Goal: Task Accomplishment & Management: Manage account settings

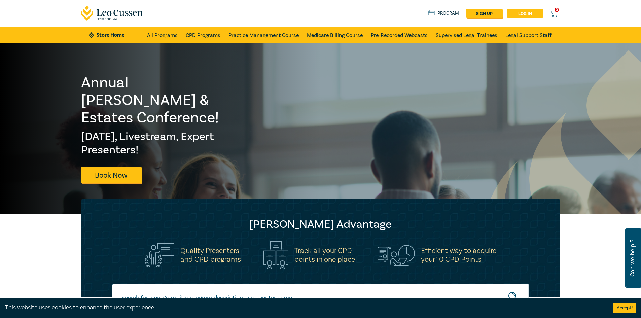
click at [532, 13] on link "Log in" at bounding box center [525, 13] width 37 height 9
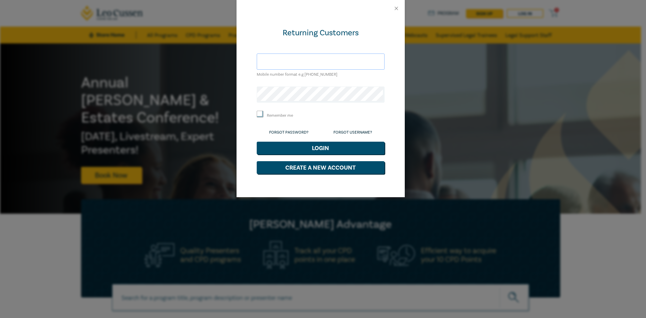
click at [271, 63] on input "text" at bounding box center [321, 62] width 128 height 16
type input "[EMAIL_ADDRESS][DOMAIN_NAME]"
click at [303, 145] on button "Login" at bounding box center [321, 148] width 128 height 13
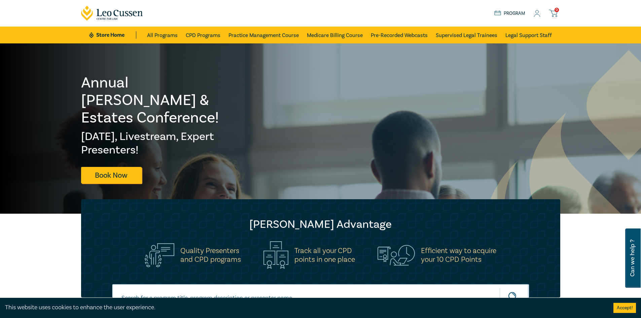
click at [539, 15] on icon at bounding box center [537, 13] width 7 height 7
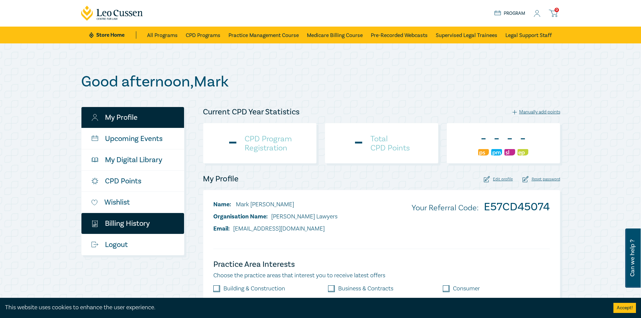
click at [125, 225] on link "$ Billing History" at bounding box center [132, 223] width 103 height 21
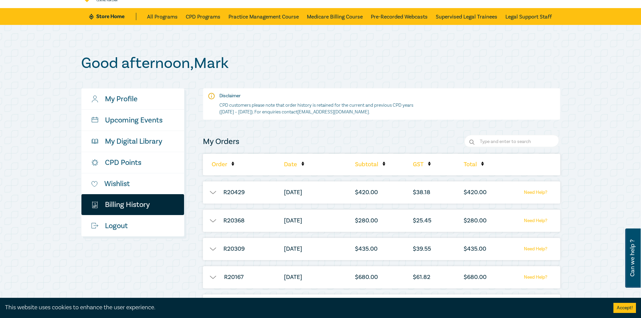
scroll to position [34, 0]
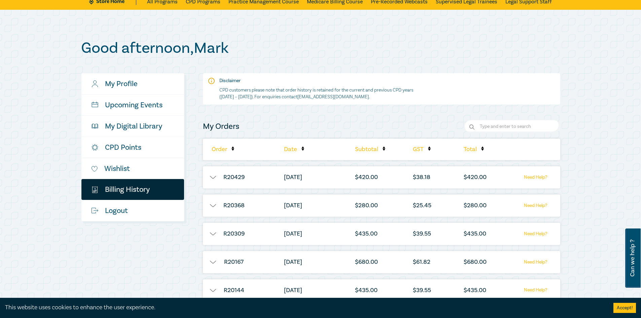
click at [216, 180] on button "button" at bounding box center [213, 177] width 20 height 7
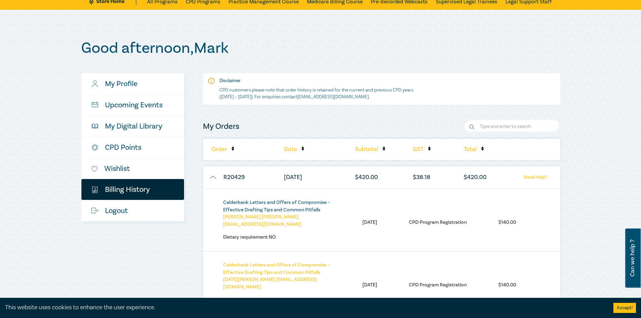
scroll to position [67, 0]
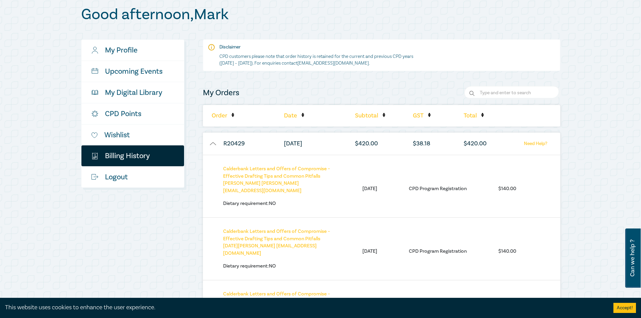
click at [435, 195] on ul "Calderbank Letters and Offers of Compromise – Effective Drafting Tips and Commo…" at bounding box center [369, 188] width 293 height 47
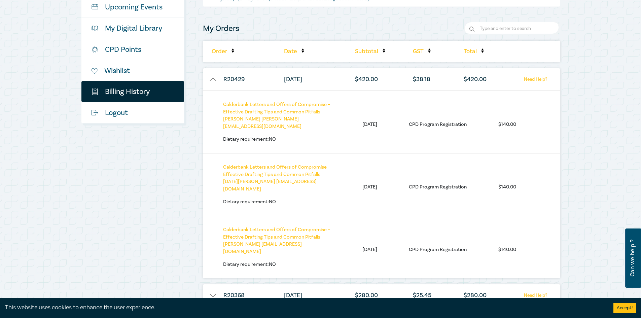
scroll to position [135, 0]
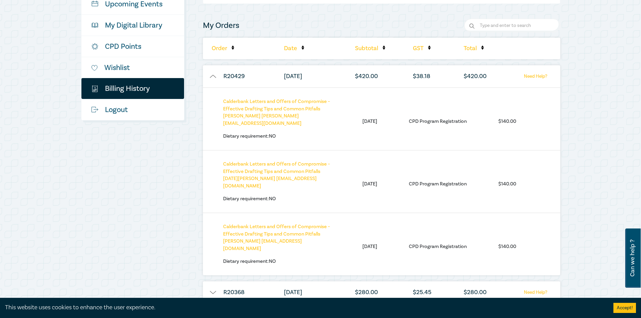
click at [211, 74] on button "button" at bounding box center [213, 76] width 20 height 7
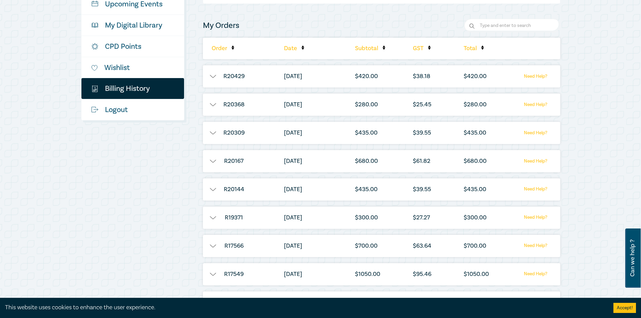
drag, startPoint x: 214, startPoint y: 104, endPoint x: 218, endPoint y: 105, distance: 3.8
click at [214, 104] on button "button" at bounding box center [213, 104] width 20 height 7
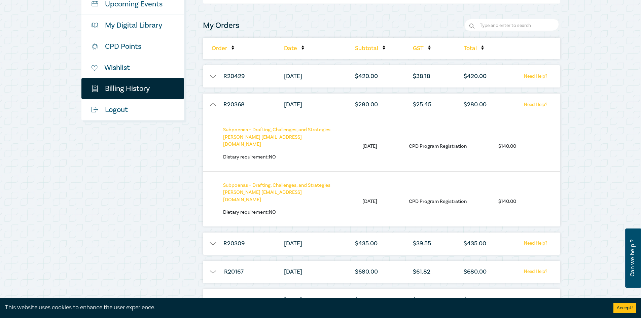
click at [214, 104] on button "button" at bounding box center [213, 104] width 20 height 7
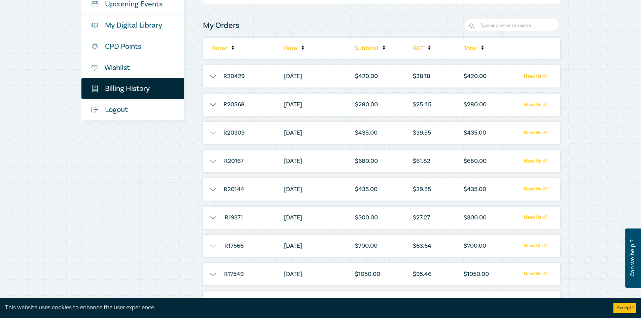
click at [214, 106] on button "button" at bounding box center [213, 104] width 20 height 7
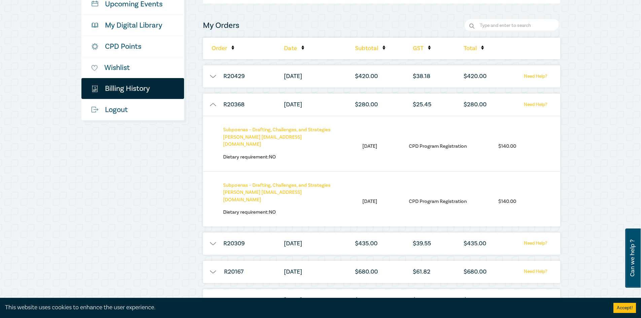
click at [214, 106] on button "button" at bounding box center [213, 104] width 20 height 7
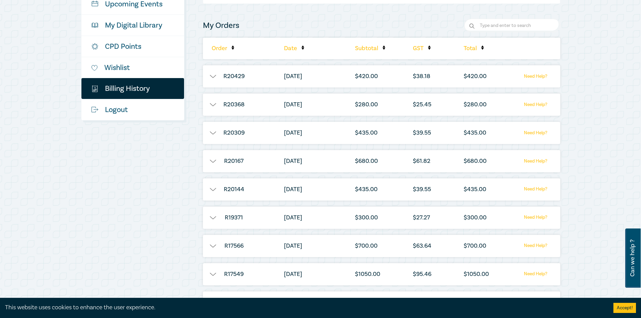
click at [214, 131] on button "button" at bounding box center [213, 133] width 20 height 7
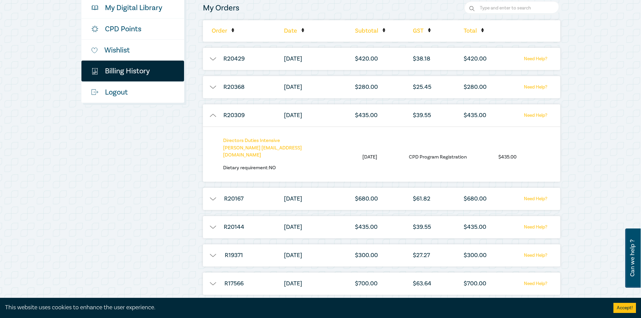
scroll to position [168, 0]
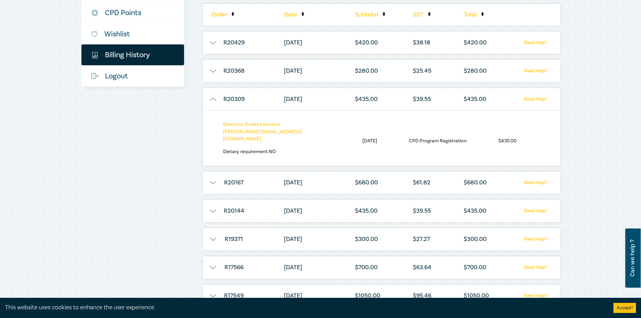
click at [213, 100] on button "button" at bounding box center [213, 99] width 20 height 7
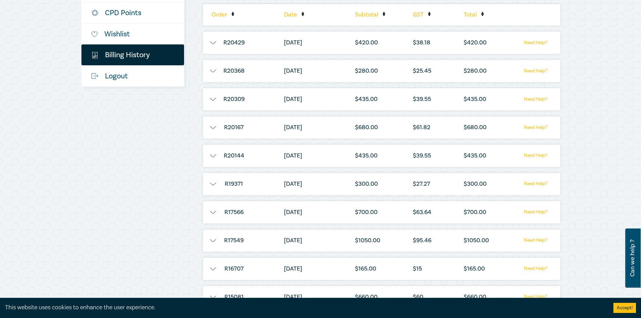
click at [214, 129] on button "button" at bounding box center [213, 127] width 20 height 7
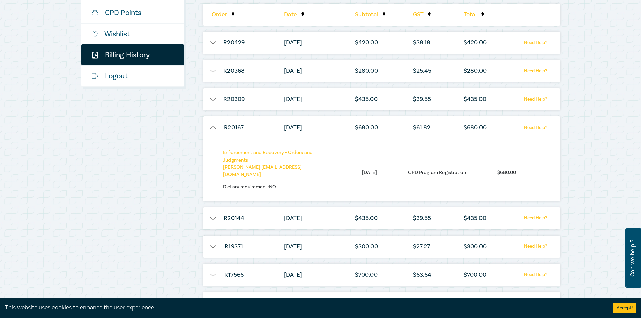
click at [216, 129] on button "button" at bounding box center [213, 127] width 20 height 7
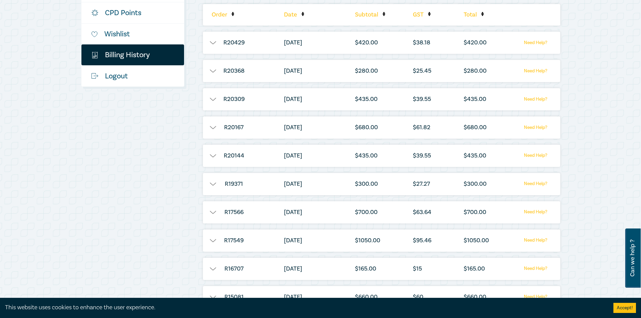
click at [214, 156] on button "button" at bounding box center [213, 155] width 20 height 7
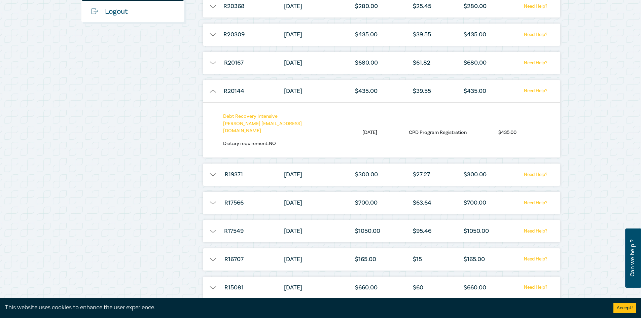
scroll to position [236, 0]
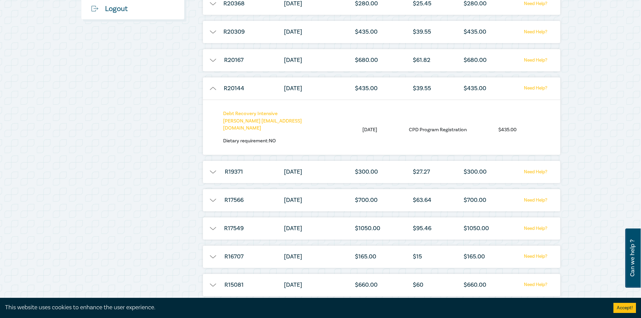
click at [212, 87] on button "button" at bounding box center [213, 88] width 20 height 7
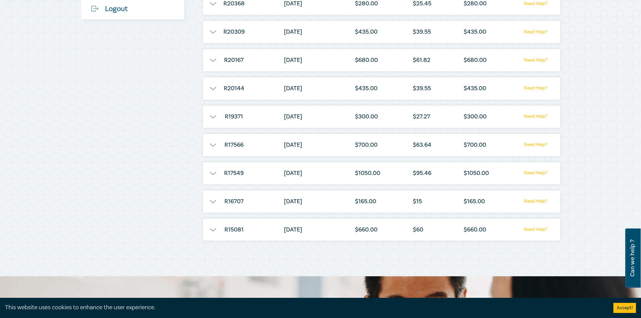
click at [212, 118] on button "button" at bounding box center [213, 116] width 20 height 7
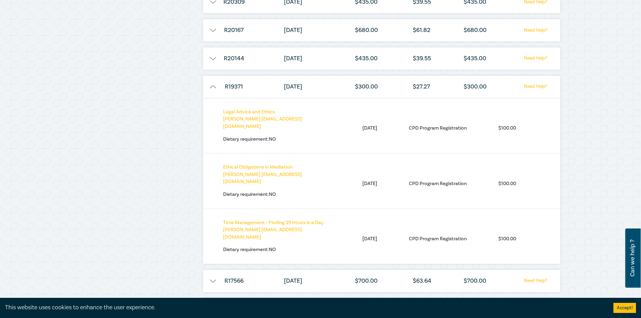
scroll to position [269, 0]
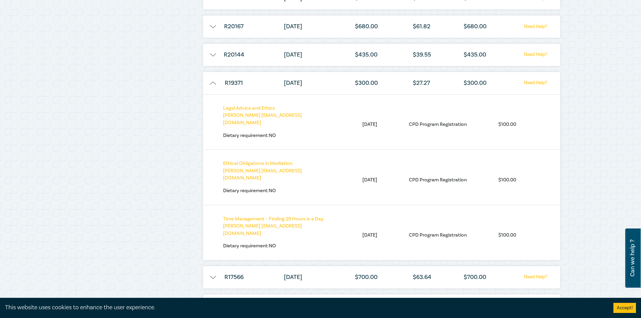
click at [211, 85] on button "button" at bounding box center [213, 83] width 20 height 7
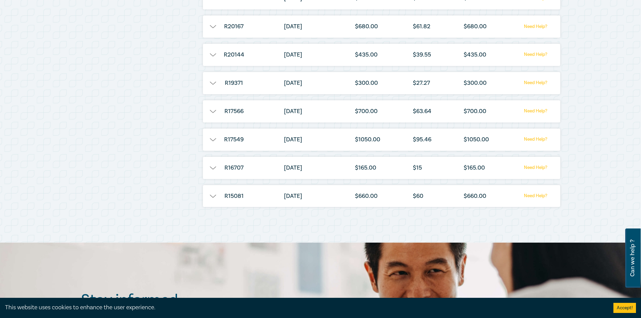
click at [216, 114] on button "button" at bounding box center [213, 111] width 20 height 7
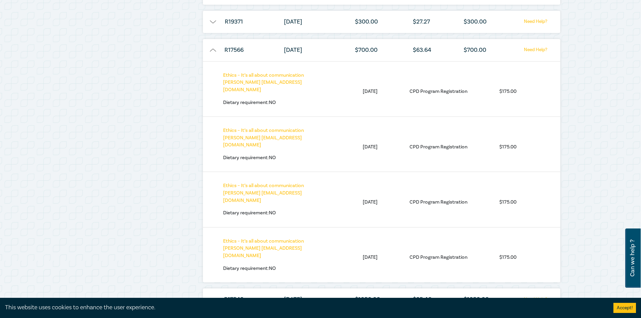
scroll to position [337, 0]
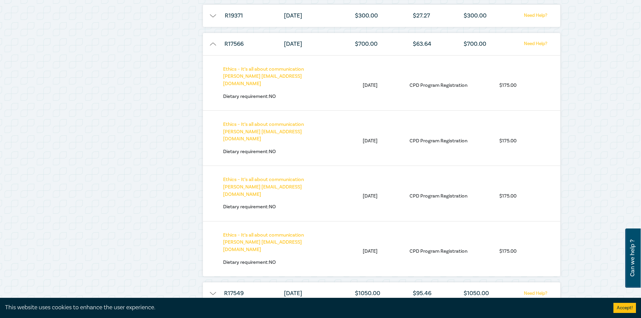
click at [212, 44] on button "button" at bounding box center [213, 44] width 20 height 7
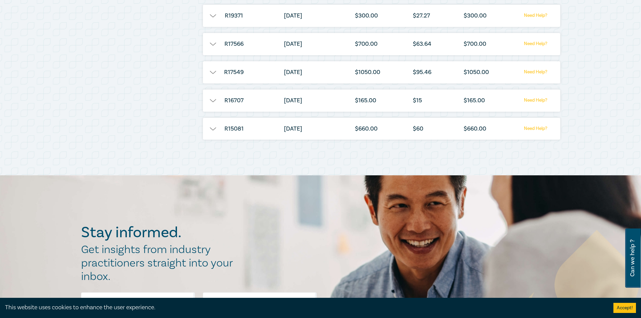
click at [212, 71] on button "button" at bounding box center [213, 72] width 20 height 7
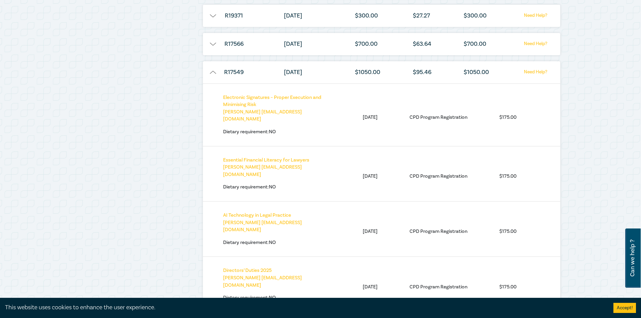
click at [211, 73] on button "button" at bounding box center [213, 72] width 20 height 7
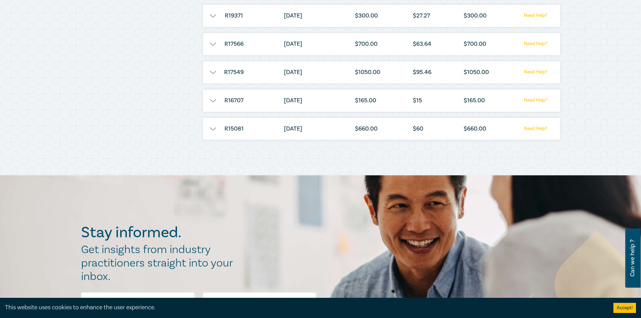
click at [210, 102] on button "button" at bounding box center [213, 100] width 20 height 7
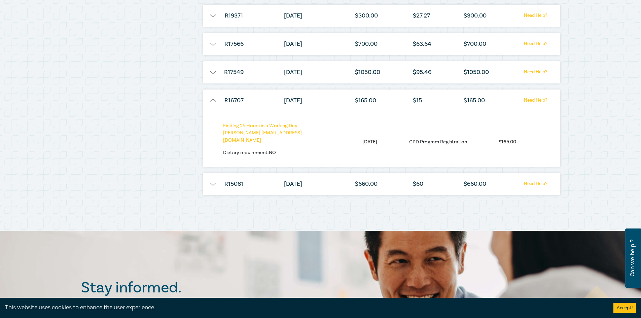
click at [215, 100] on button "button" at bounding box center [213, 100] width 20 height 7
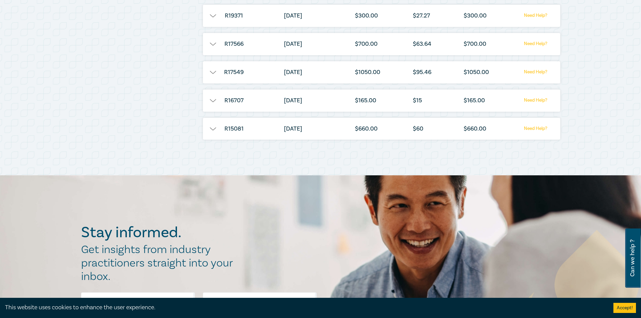
click at [216, 130] on button "button" at bounding box center [213, 129] width 20 height 7
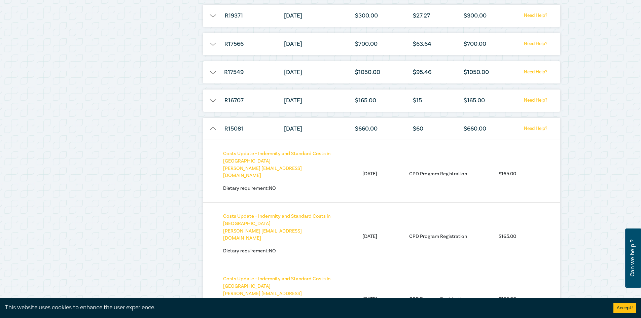
click at [211, 128] on button "button" at bounding box center [213, 129] width 20 height 7
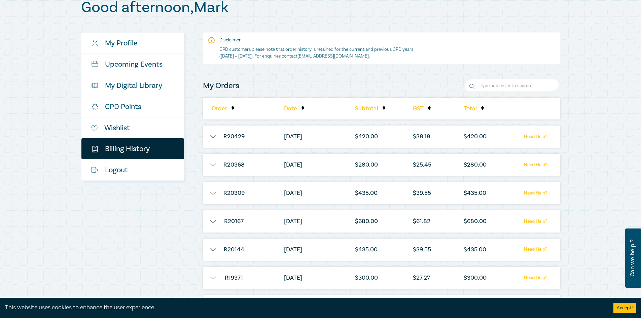
scroll to position [135, 0]
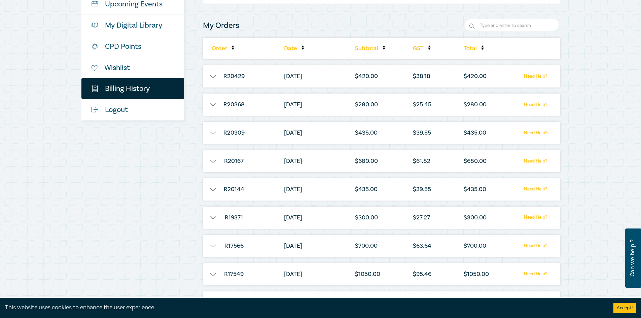
click at [303, 51] on li "Date" at bounding box center [309, 49] width 56 height 22
click at [302, 49] on icon at bounding box center [303, 49] width 3 height 2
drag, startPoint x: 300, startPoint y: 46, endPoint x: 294, endPoint y: 47, distance: 5.9
click at [299, 46] on li "Date" at bounding box center [309, 49] width 56 height 22
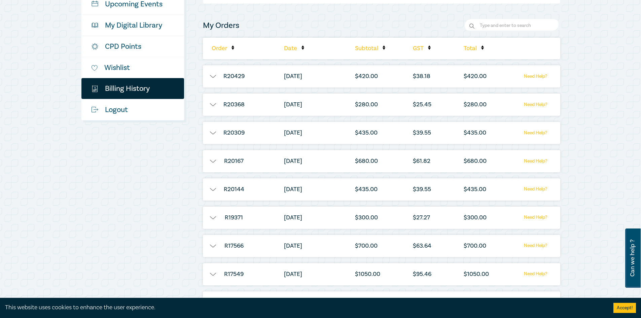
click at [293, 48] on li "Date" at bounding box center [309, 49] width 56 height 22
click at [305, 45] on li "Date" at bounding box center [309, 49] width 56 height 22
click at [304, 46] on li "Date" at bounding box center [309, 49] width 56 height 22
click at [303, 48] on icon at bounding box center [303, 49] width 3 height 2
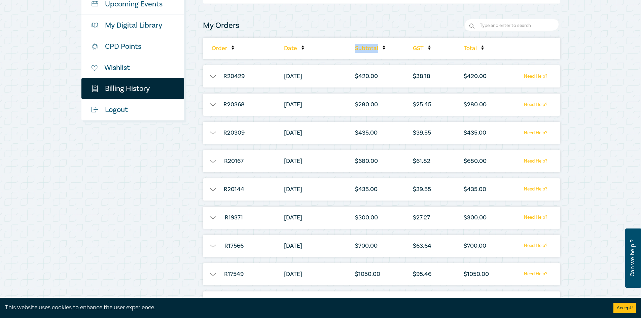
click at [303, 48] on icon at bounding box center [303, 49] width 3 height 2
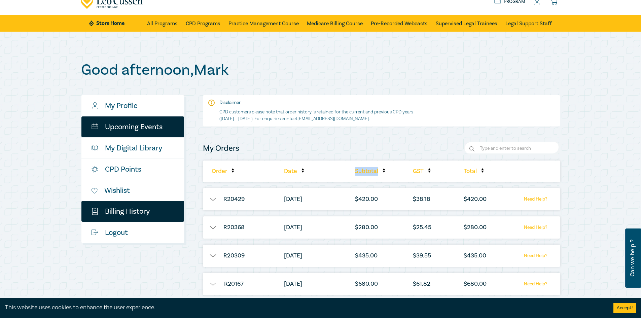
scroll to position [0, 0]
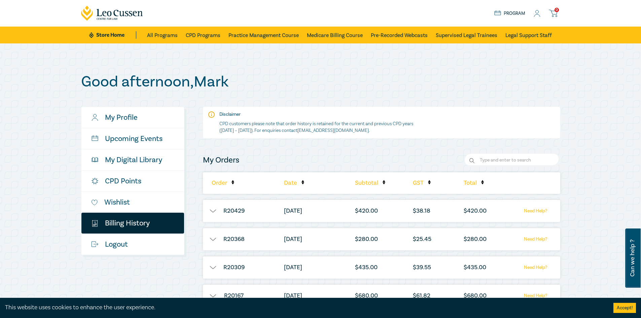
click at [537, 12] on icon at bounding box center [537, 13] width 7 height 7
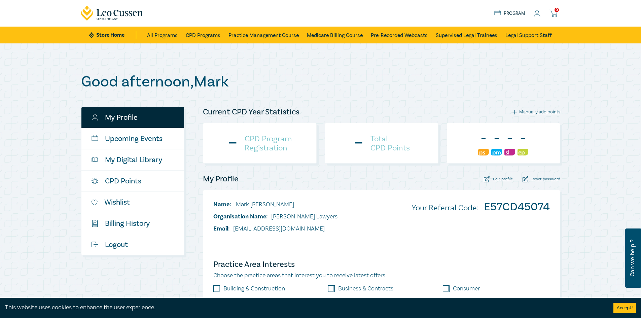
click at [392, 91] on h1 "Good afternoon , [PERSON_NAME]" at bounding box center [320, 81] width 479 height 17
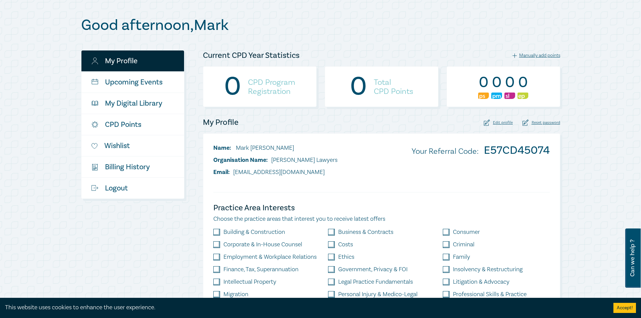
scroll to position [34, 0]
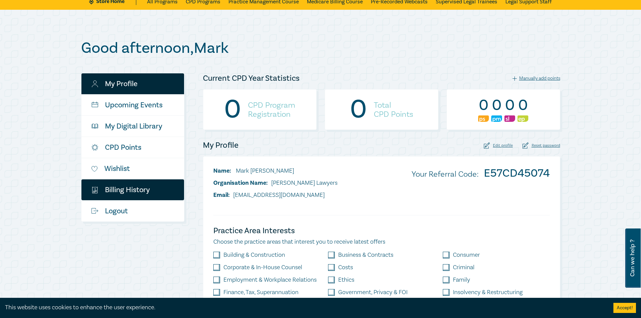
click at [134, 193] on link "$ Billing History" at bounding box center [132, 189] width 103 height 21
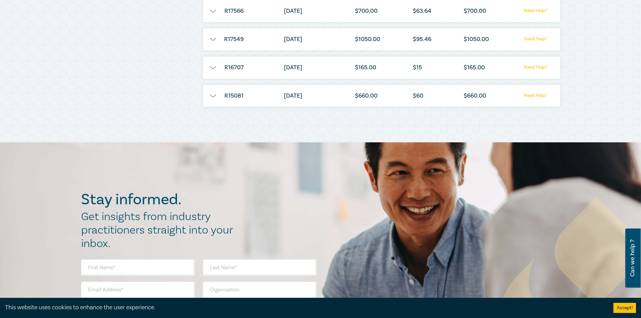
scroll to position [370, 0]
click at [212, 93] on button "button" at bounding box center [213, 95] width 20 height 7
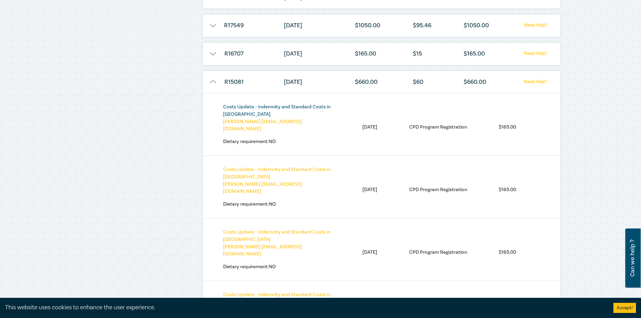
scroll to position [337, 0]
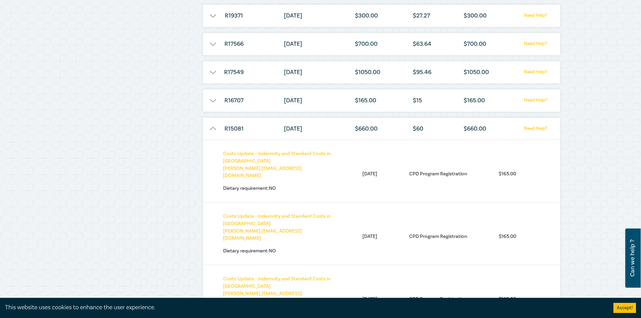
click at [212, 129] on button "button" at bounding box center [213, 129] width 20 height 7
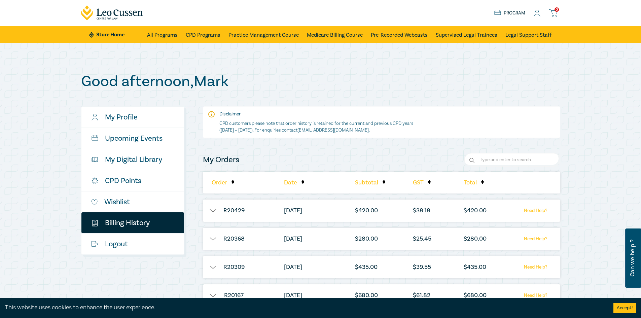
scroll to position [0, 0]
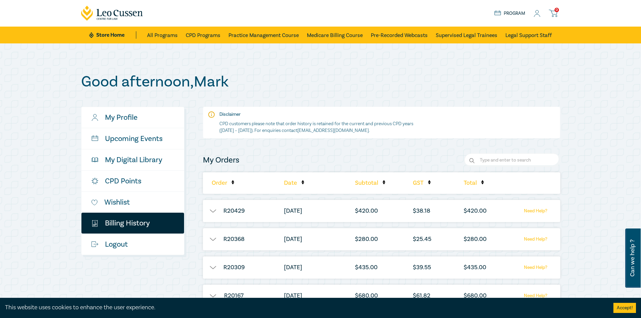
click at [563, 77] on div "Good afternoon , [PERSON_NAME] My Profile Upcoming Events My Digital Library CP…" at bounding box center [320, 277] width 487 height 409
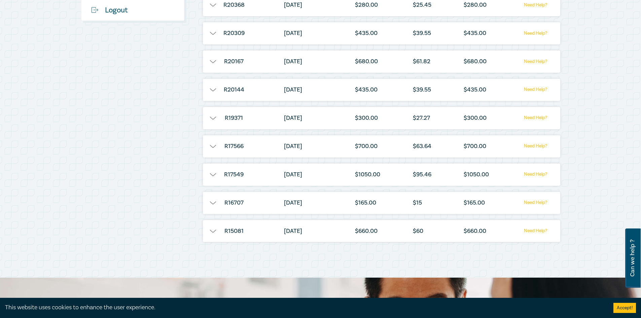
scroll to position [135, 0]
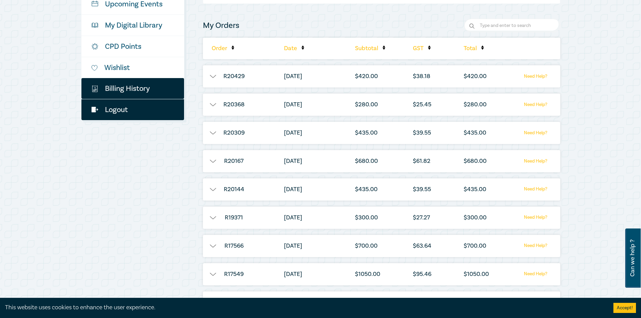
click at [105, 112] on link "Logout" at bounding box center [132, 109] width 103 height 21
